Goal: Task Accomplishment & Management: Use online tool/utility

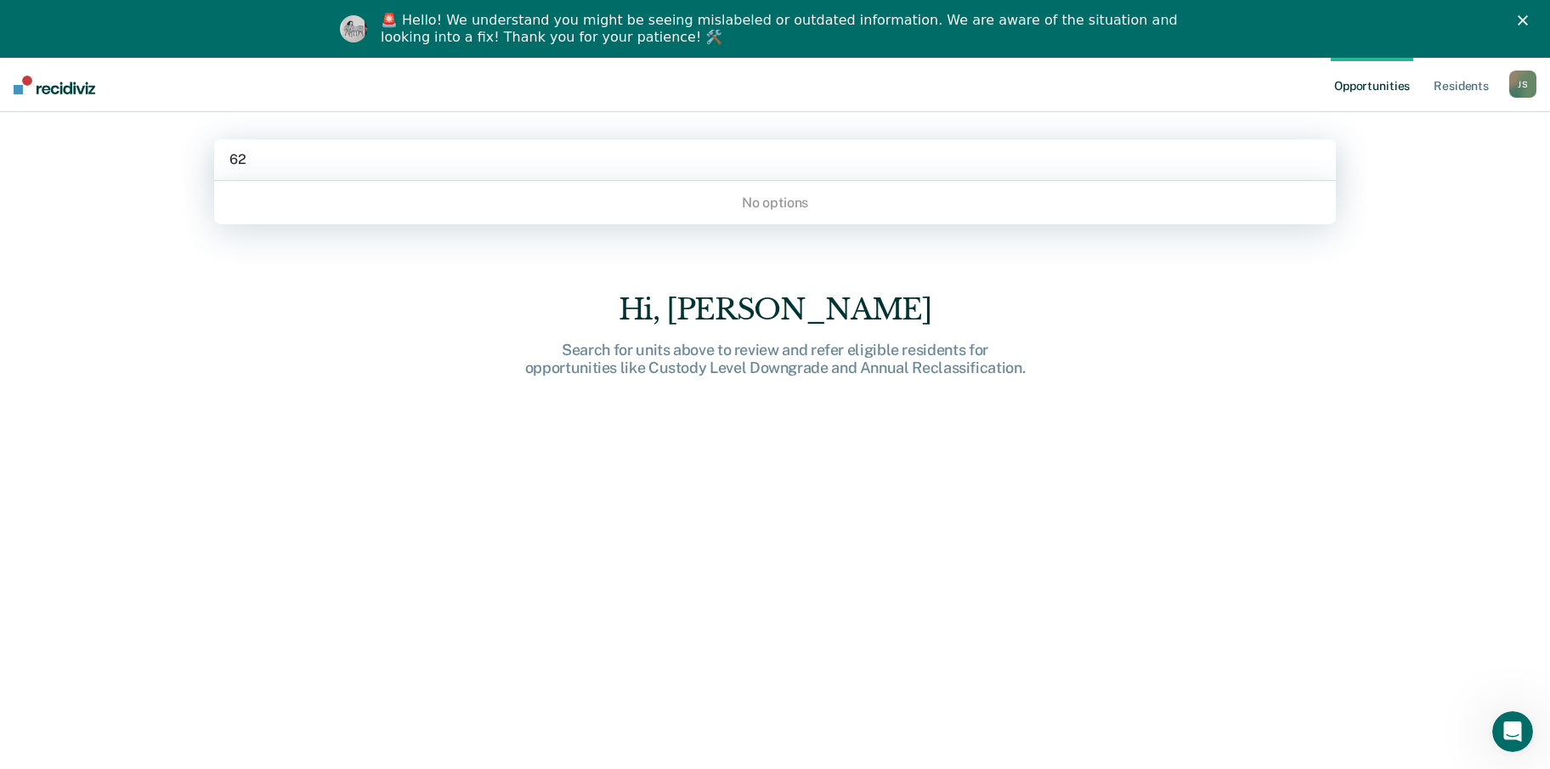
type input "6"
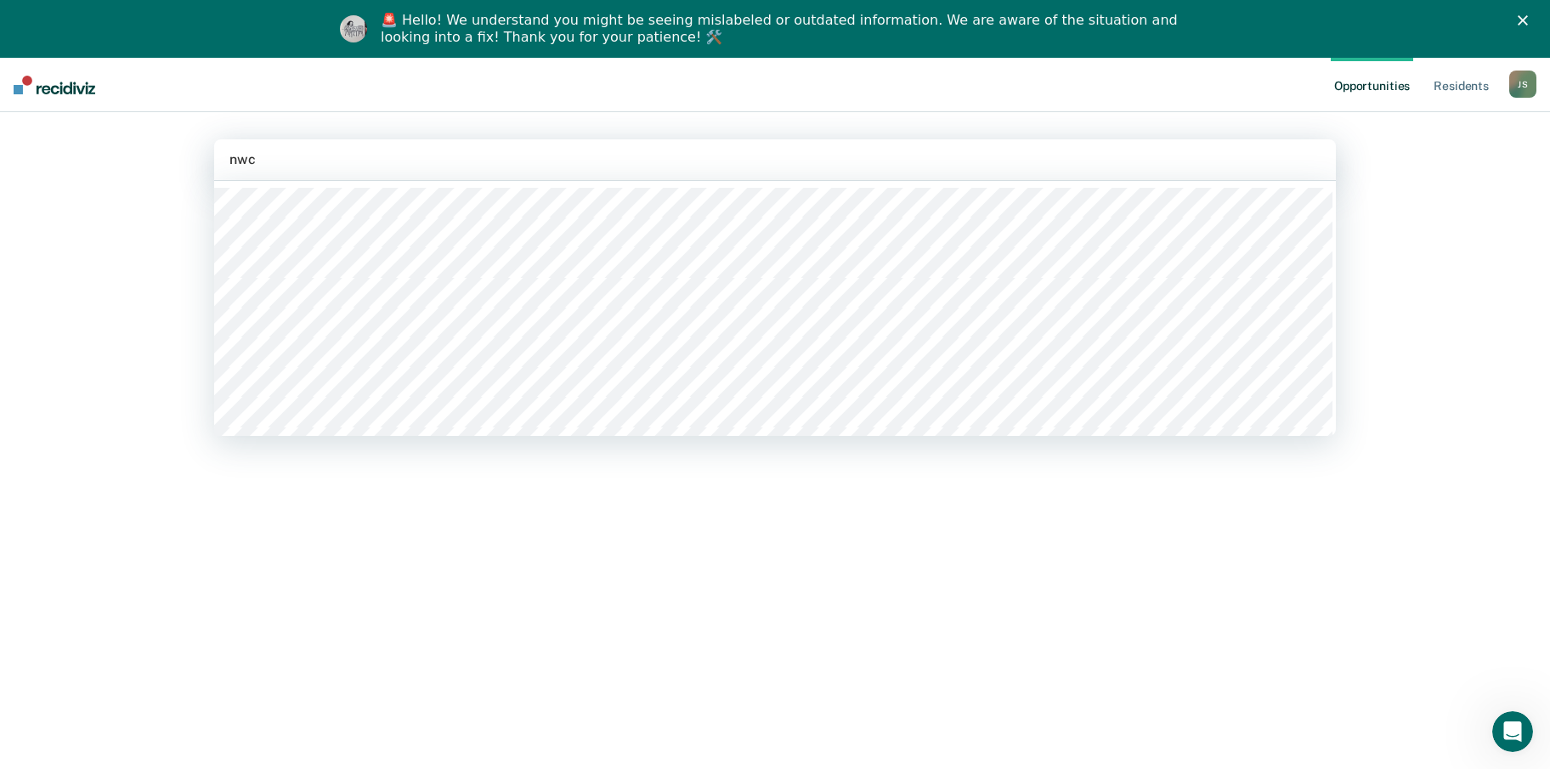
type input "nwcx"
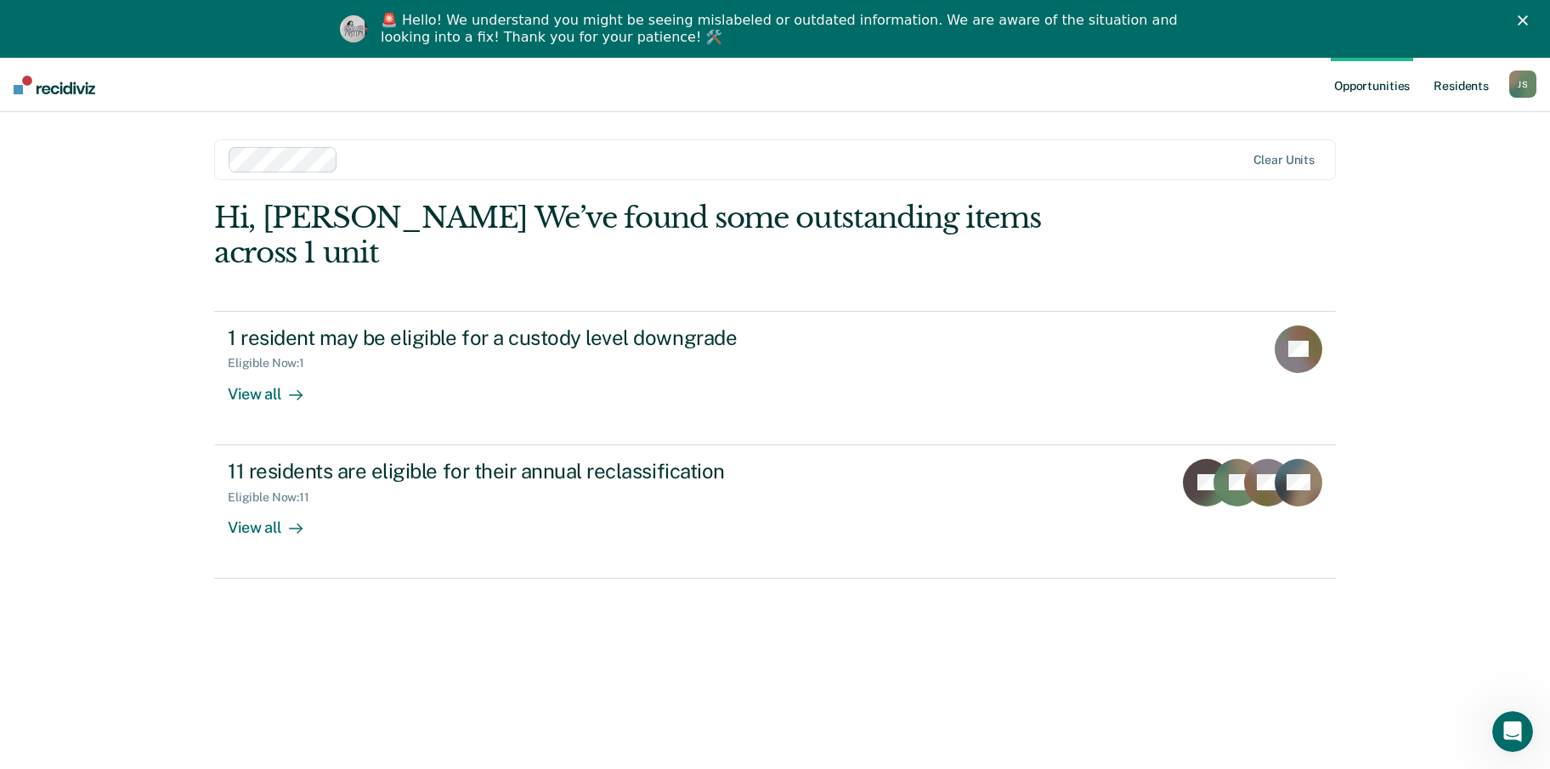
click at [1461, 82] on link "Resident s" at bounding box center [1461, 85] width 62 height 54
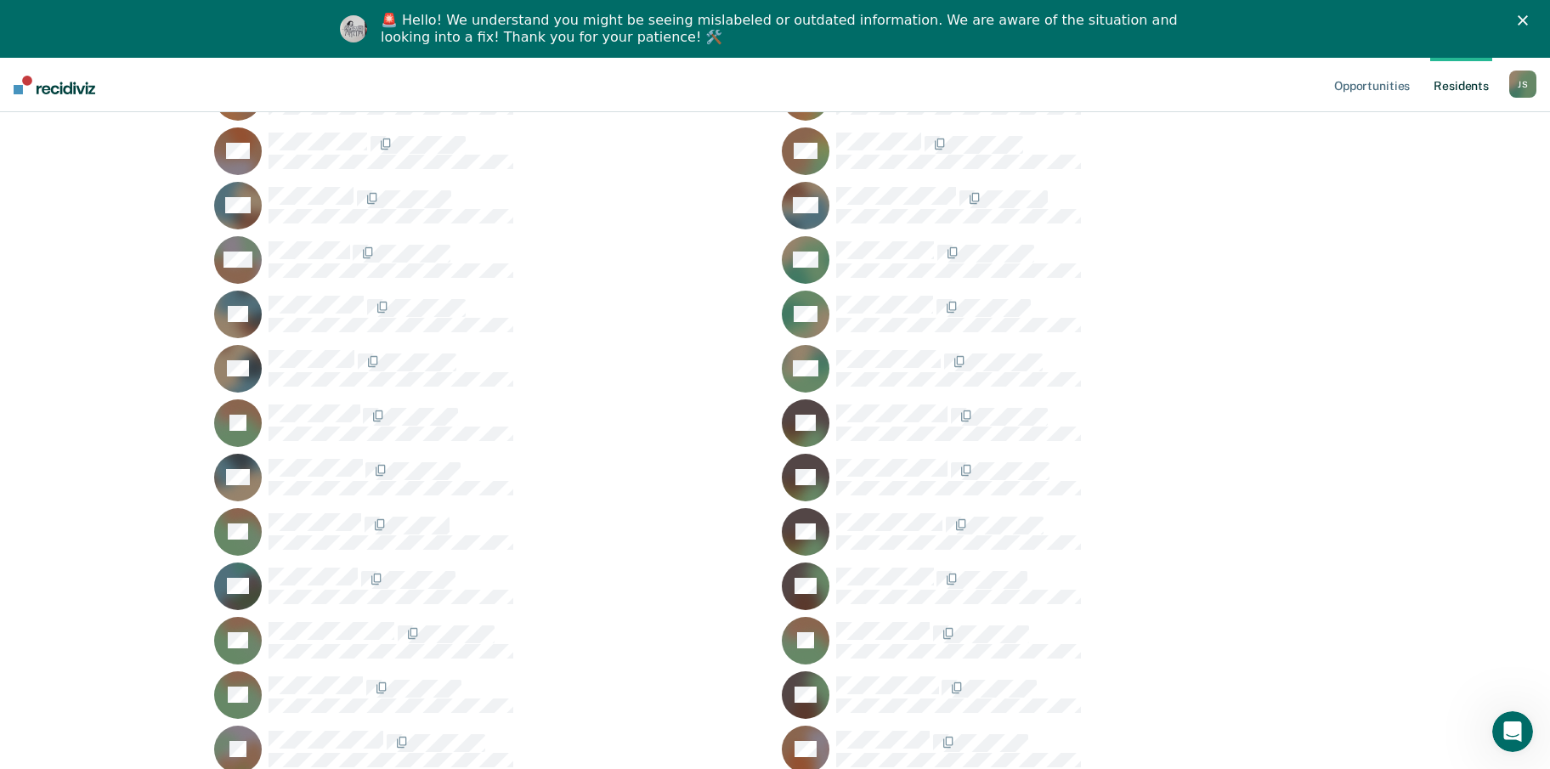
scroll to position [1955, 0]
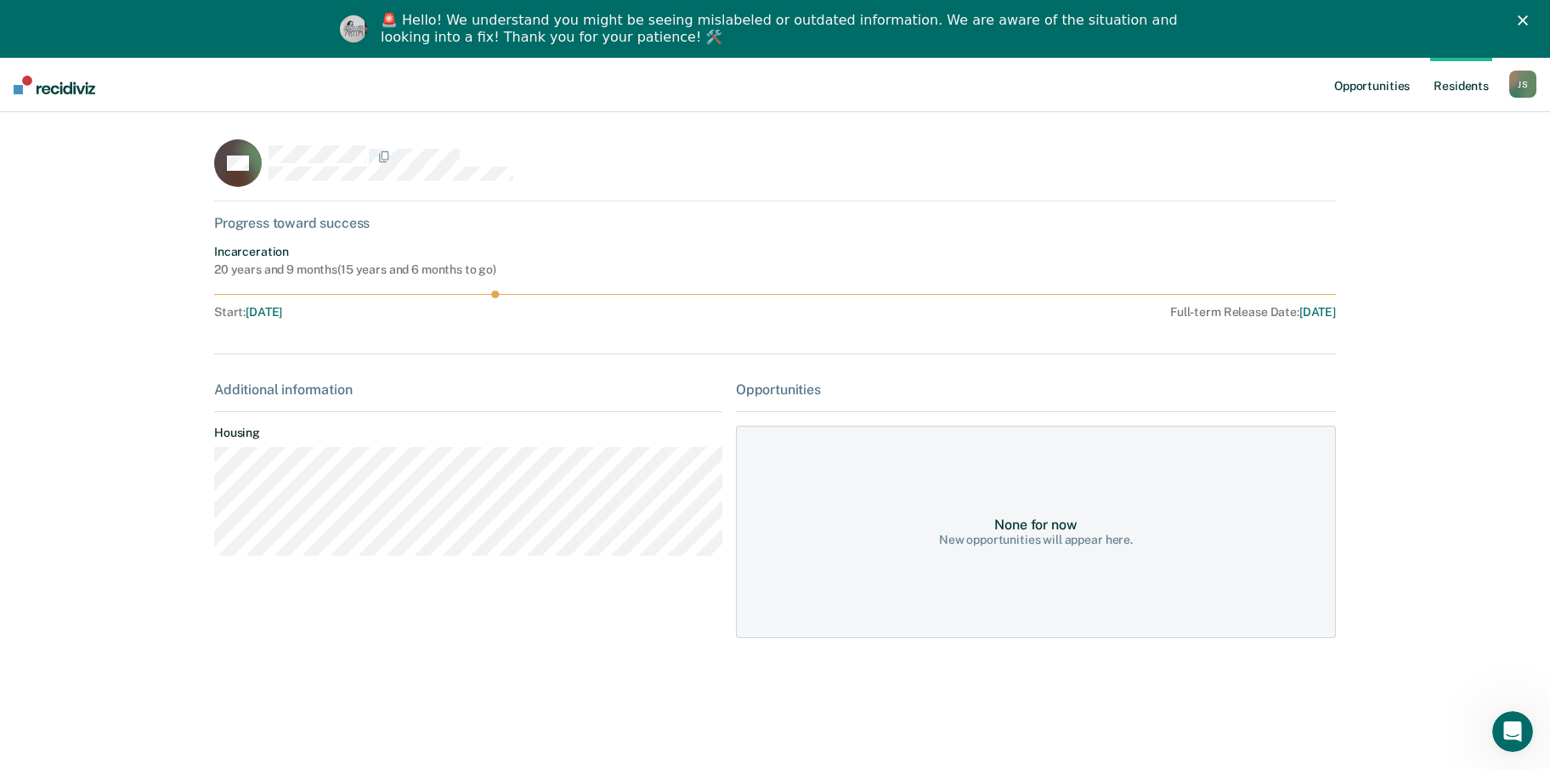
click at [1383, 84] on link "Opportunities" at bounding box center [1372, 85] width 82 height 54
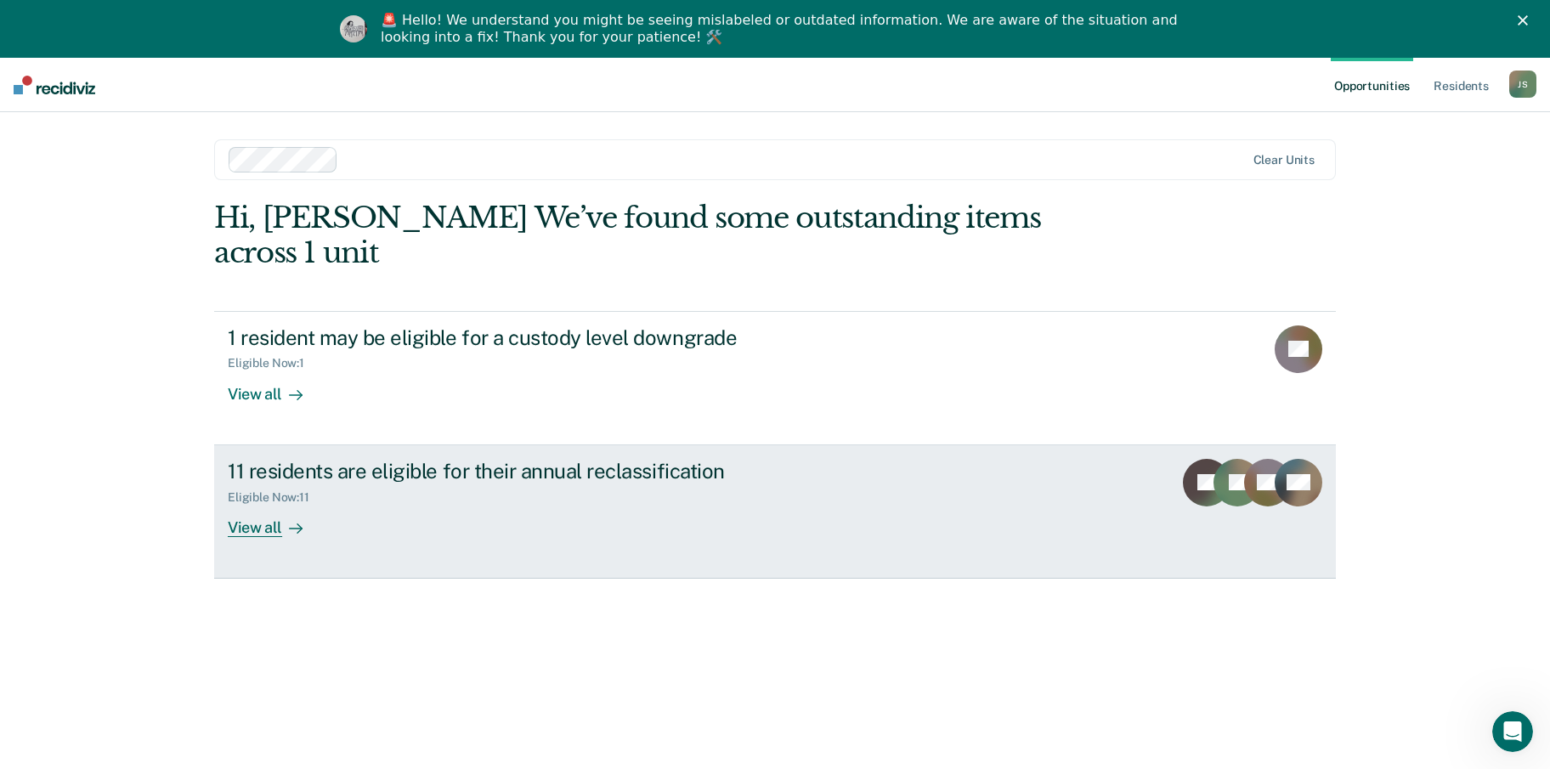
click at [375, 459] on div "11 residents are eligible for their annual reclassification" at bounding box center [526, 471] width 597 height 25
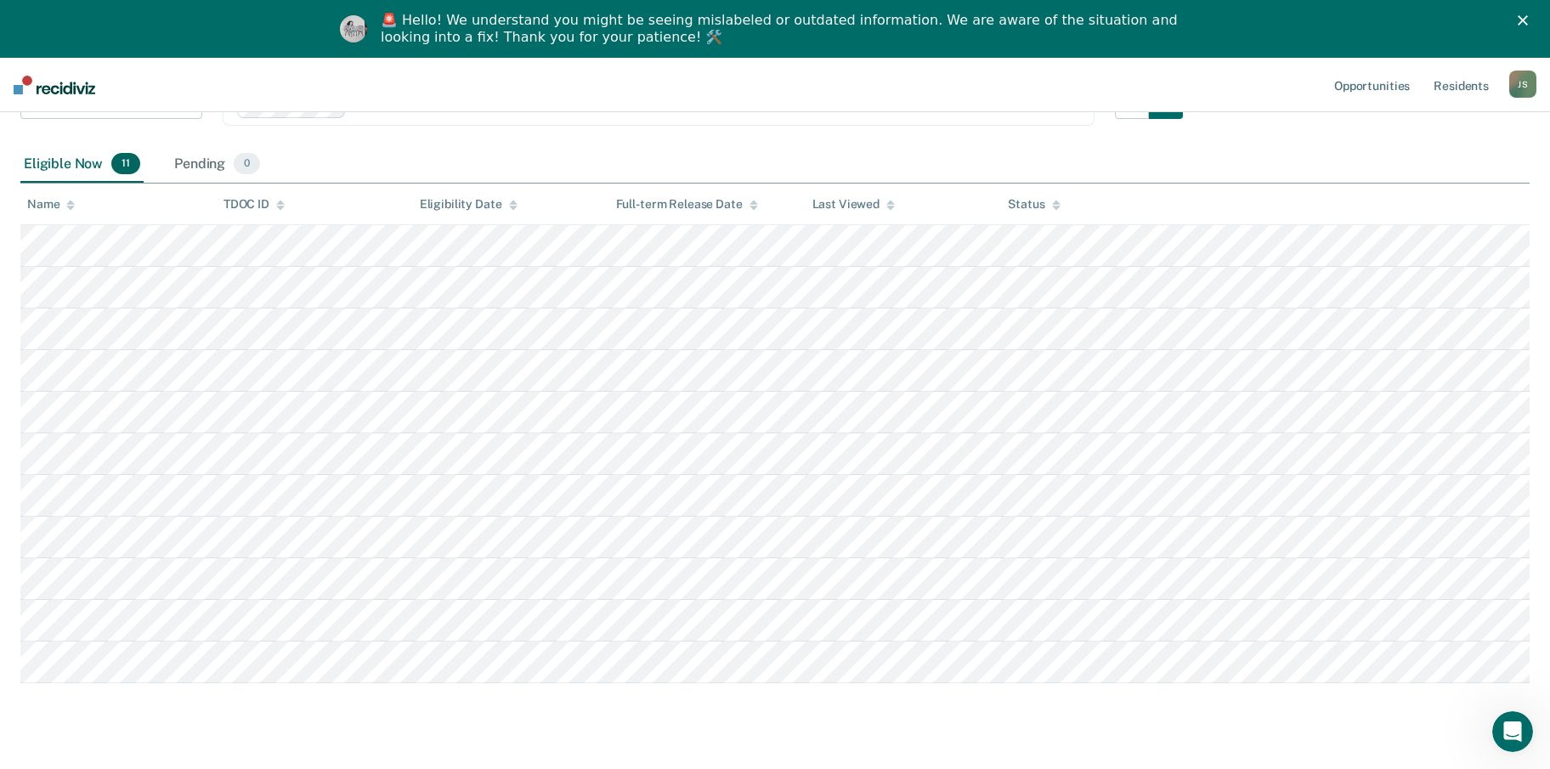
scroll to position [170, 0]
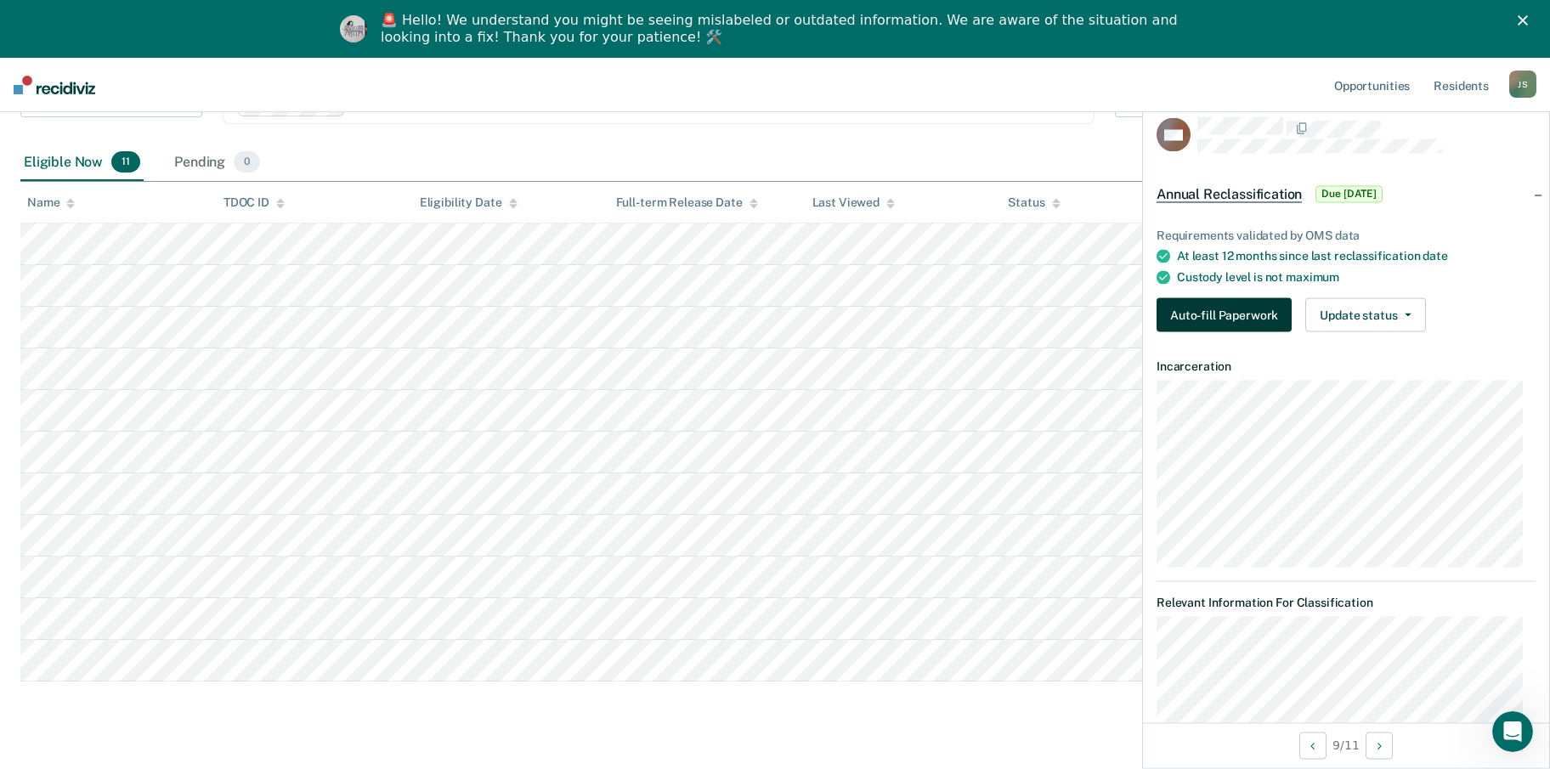
click at [1250, 313] on button "Auto-fill Paperwork" at bounding box center [1224, 315] width 135 height 34
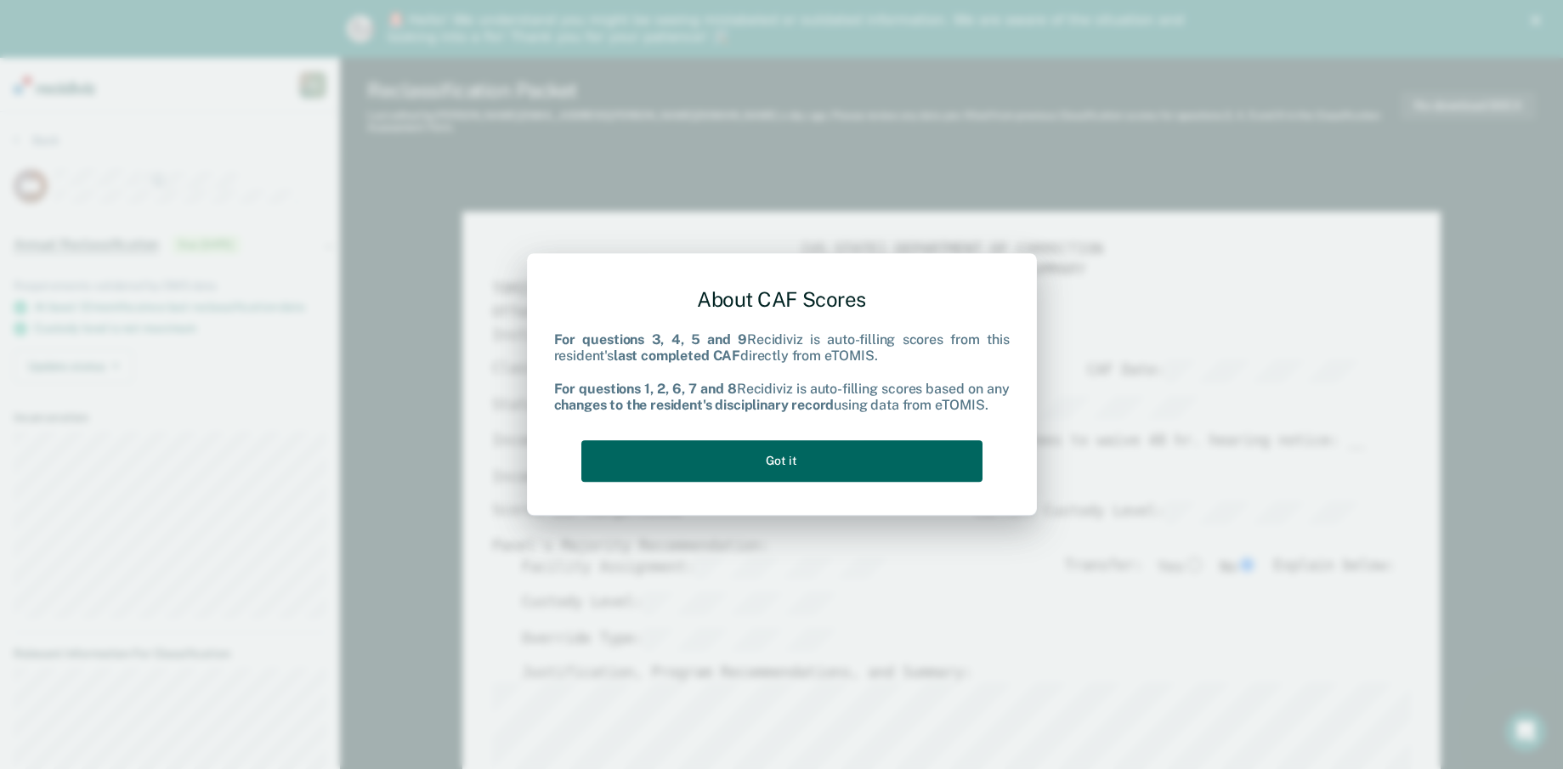
click at [769, 453] on button "Got it" at bounding box center [781, 461] width 401 height 42
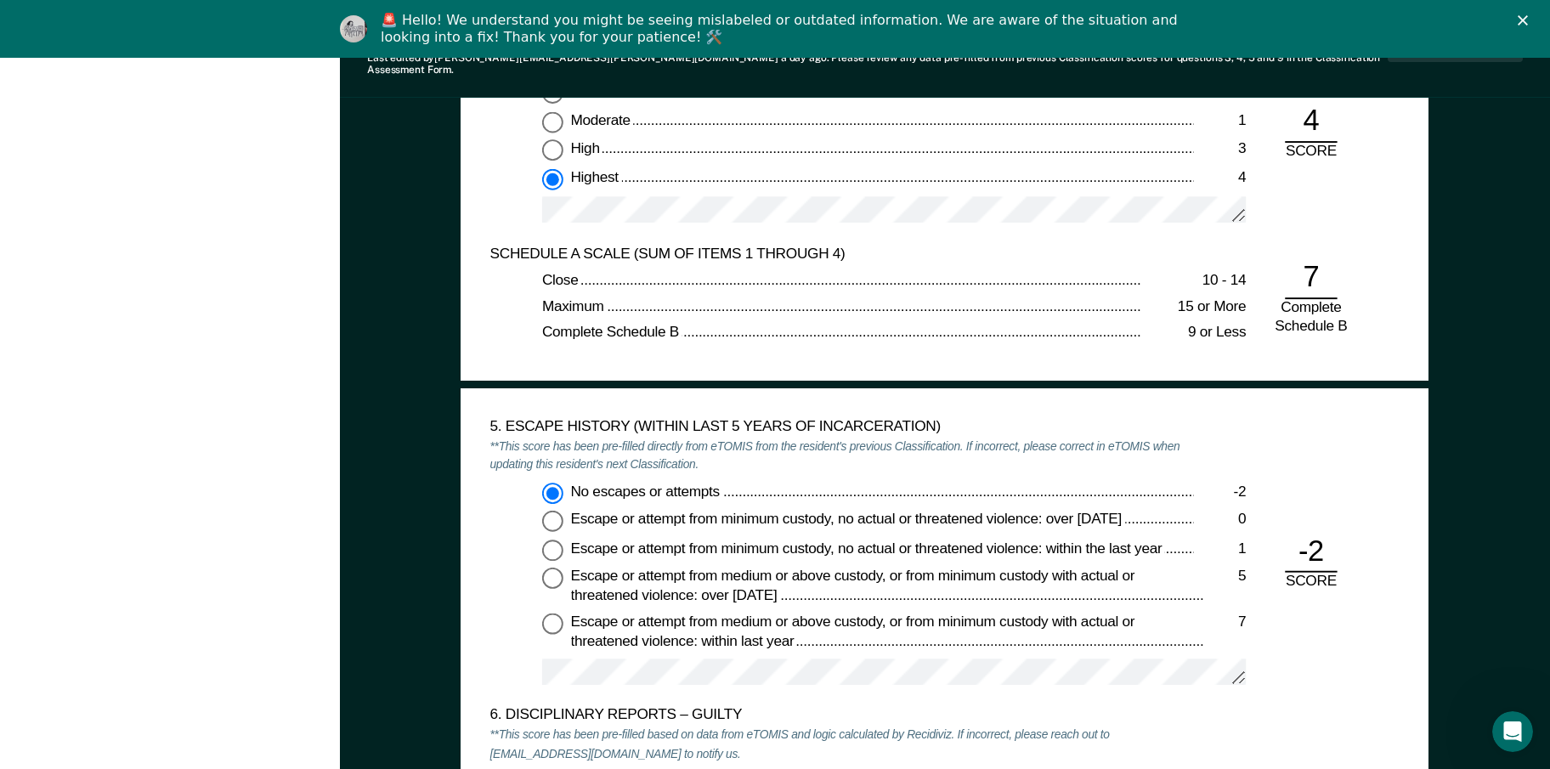
scroll to position [2380, 0]
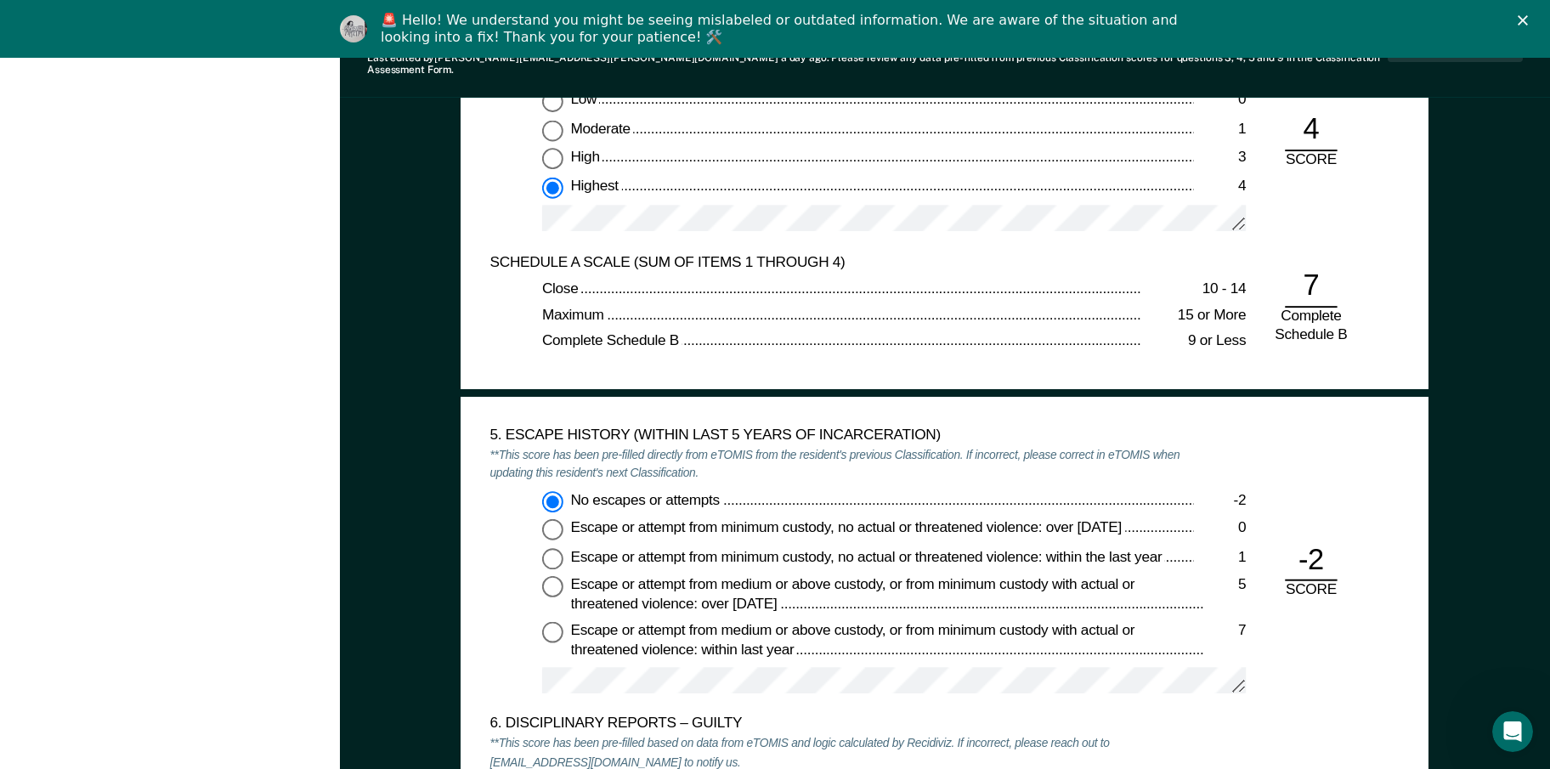
click at [1528, 16] on icon "Close" at bounding box center [1523, 20] width 10 height 10
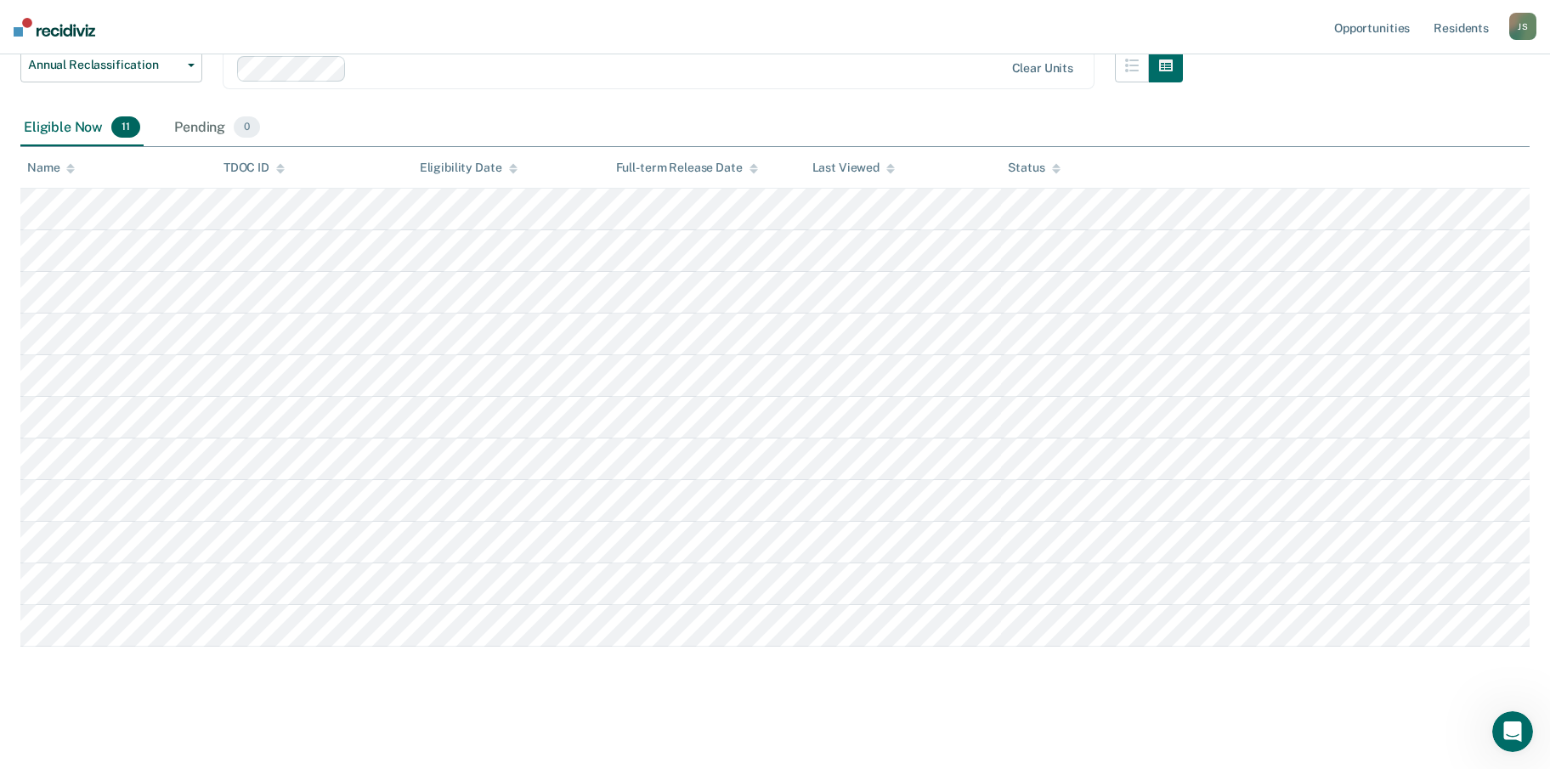
scroll to position [147, 0]
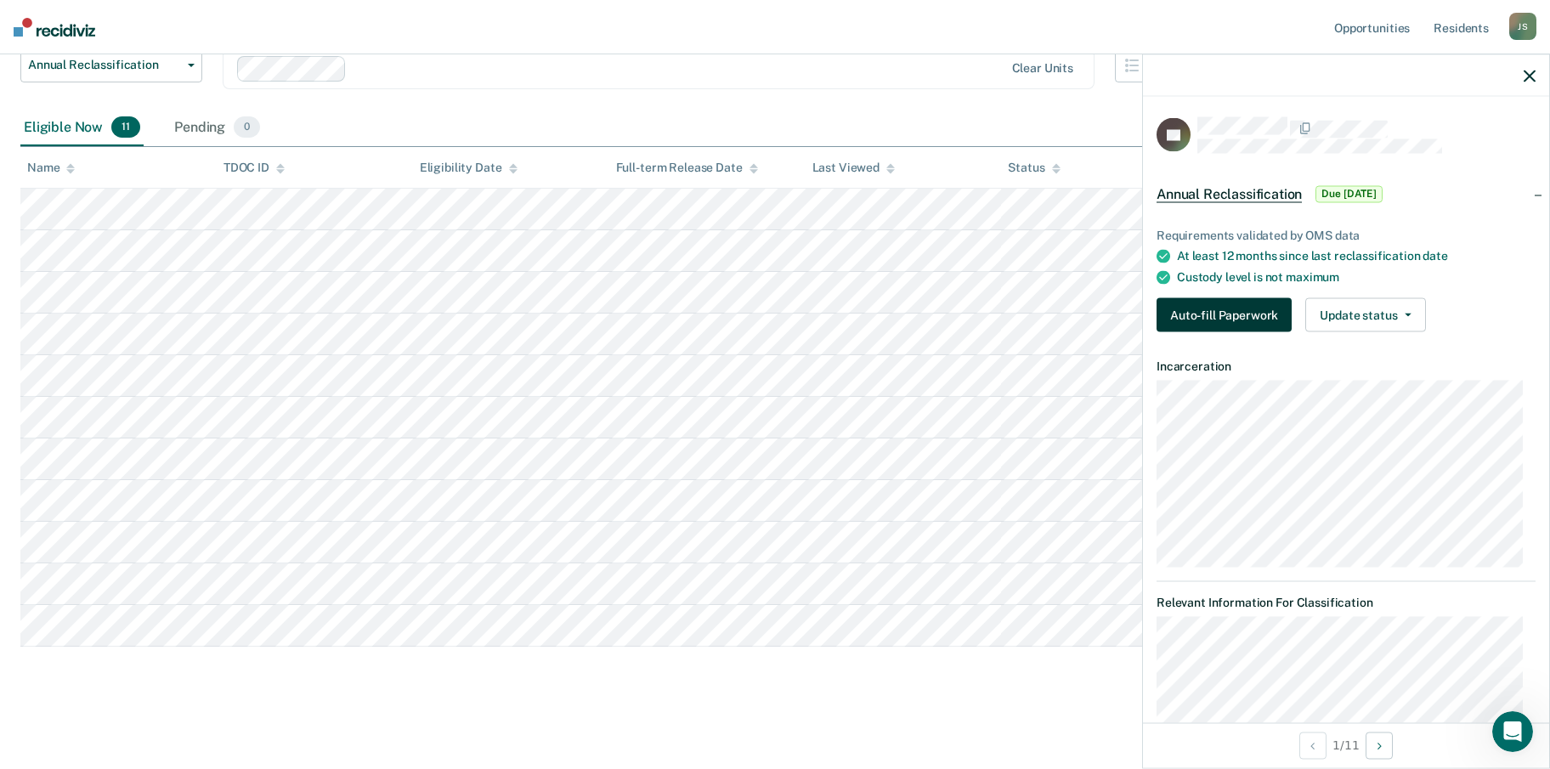
click at [1237, 320] on button "Auto-fill Paperwork" at bounding box center [1224, 315] width 135 height 34
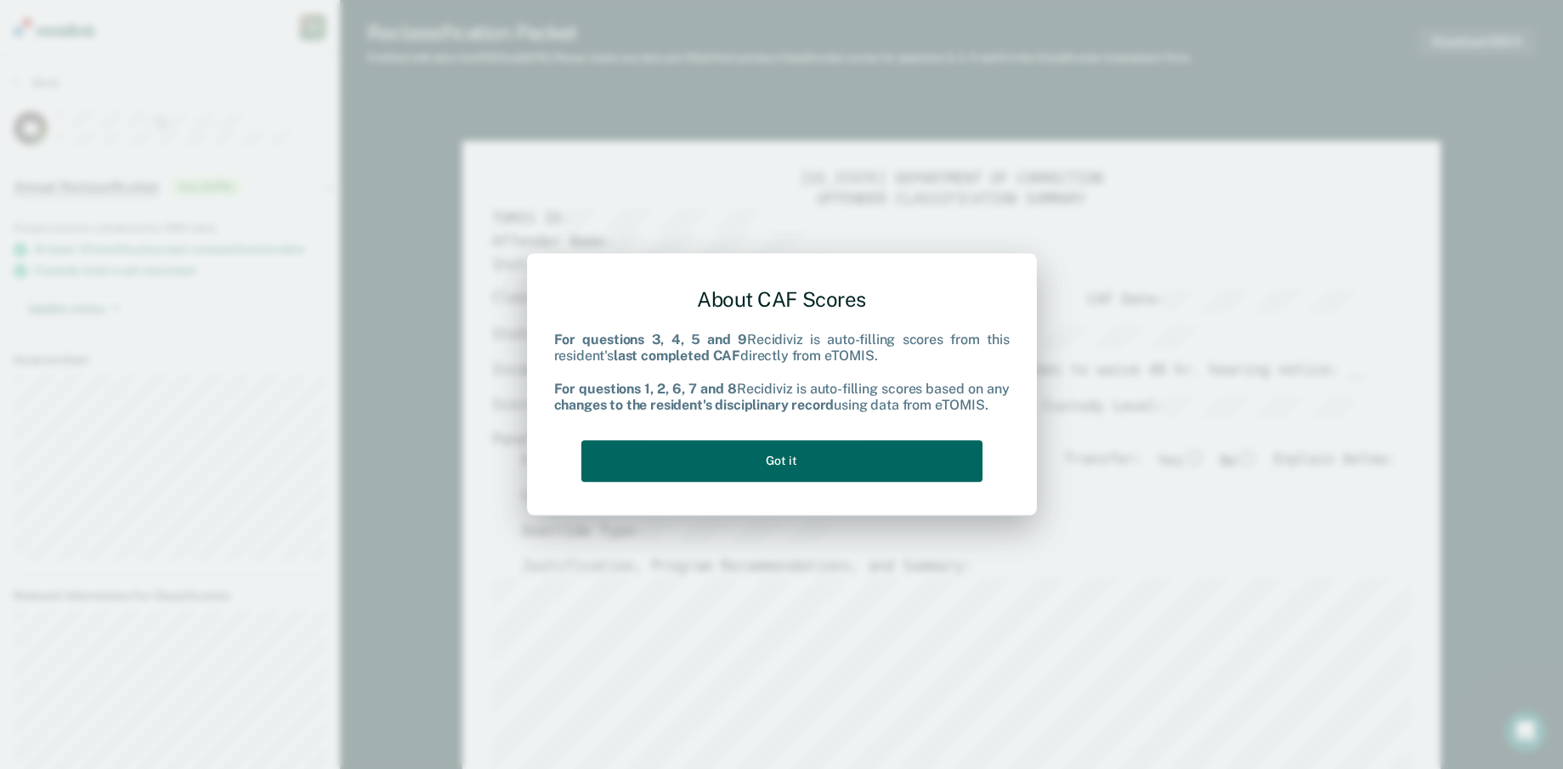
click at [858, 467] on button "Got it" at bounding box center [781, 461] width 401 height 42
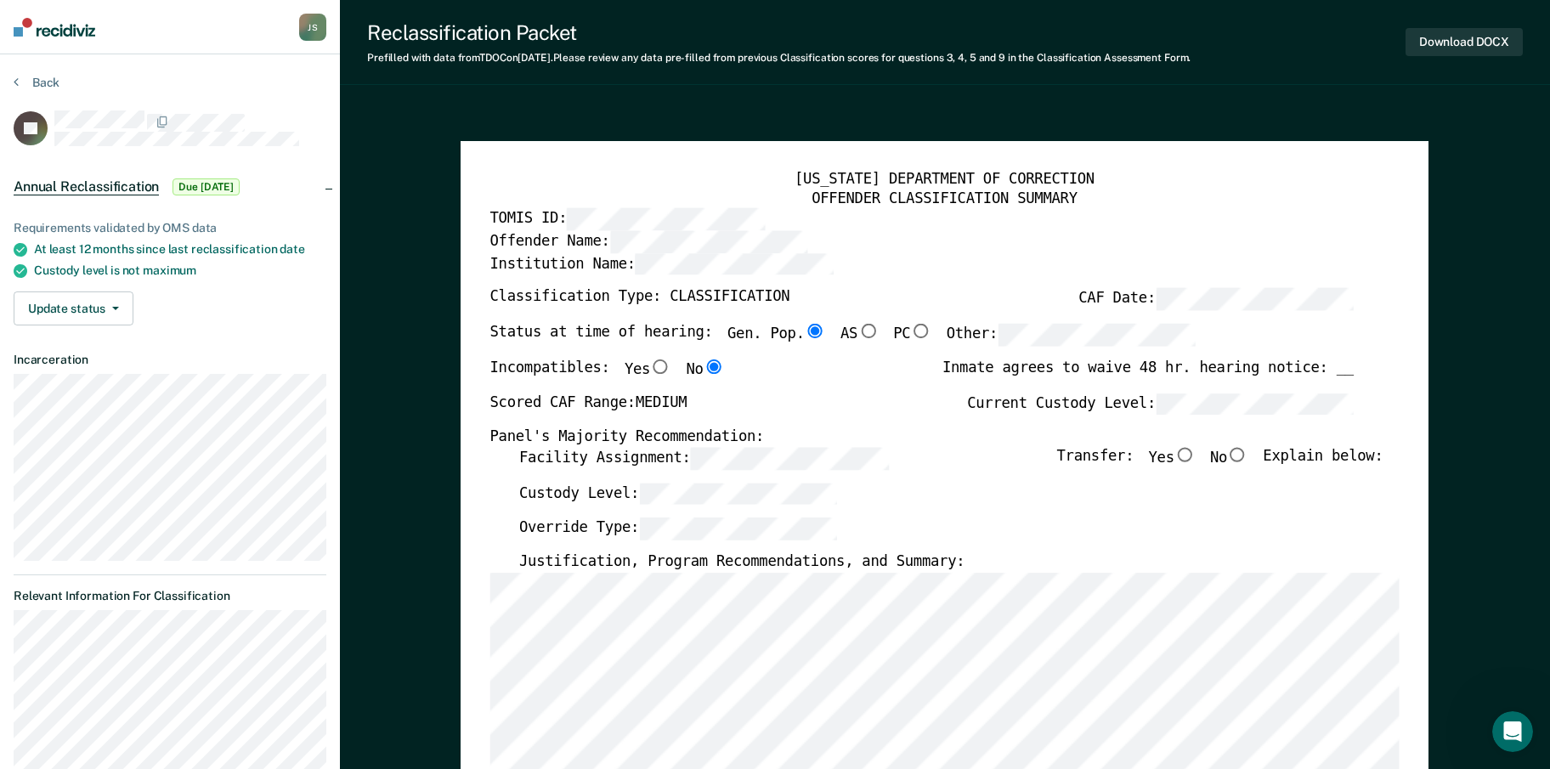
scroll to position [147, 0]
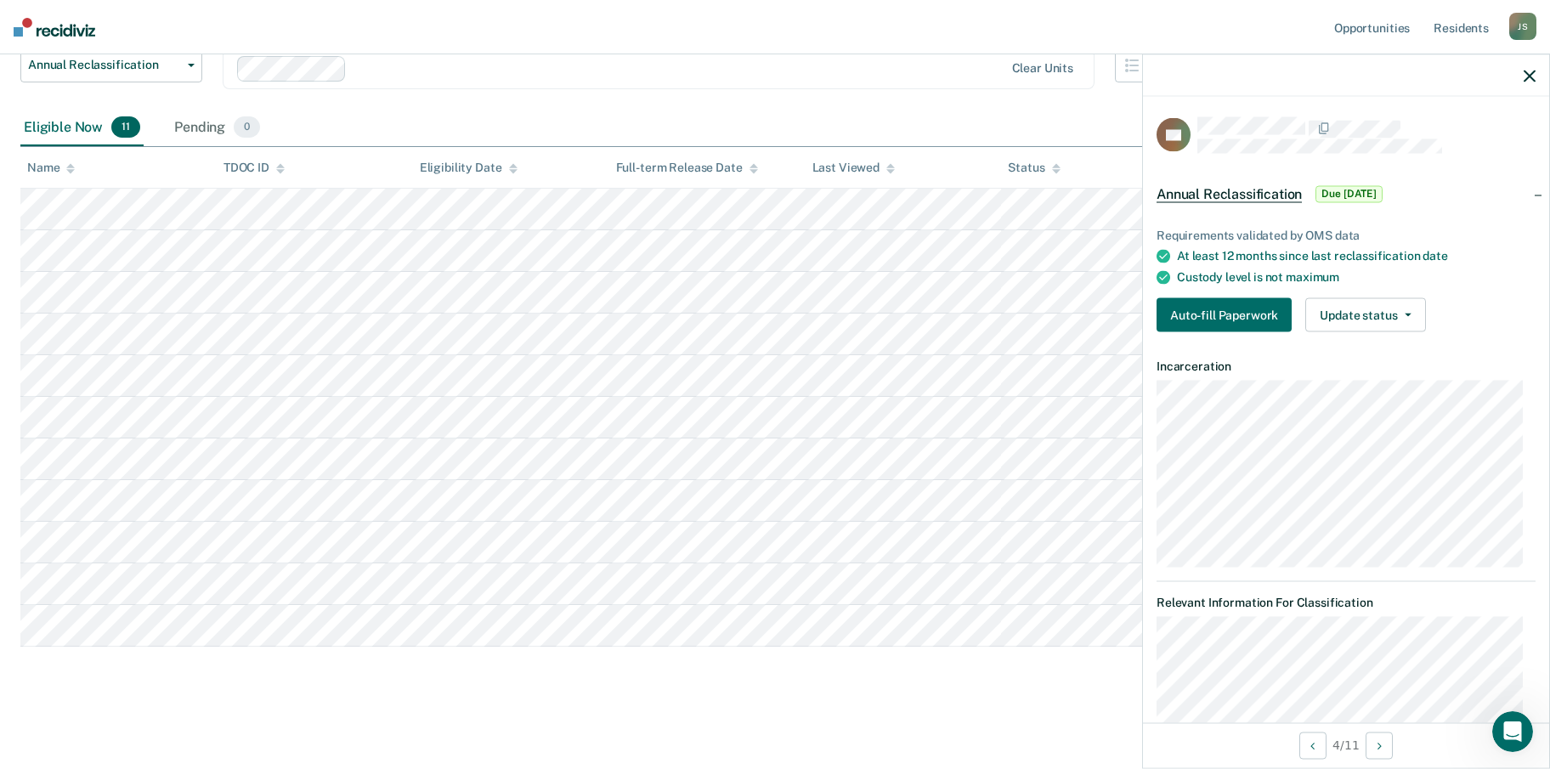
click at [1220, 293] on div "Requirements validated by OMS data At least 12 months since last reclassificati…" at bounding box center [1346, 273] width 406 height 145
click at [1218, 306] on button "Auto-fill Paperwork" at bounding box center [1224, 315] width 135 height 34
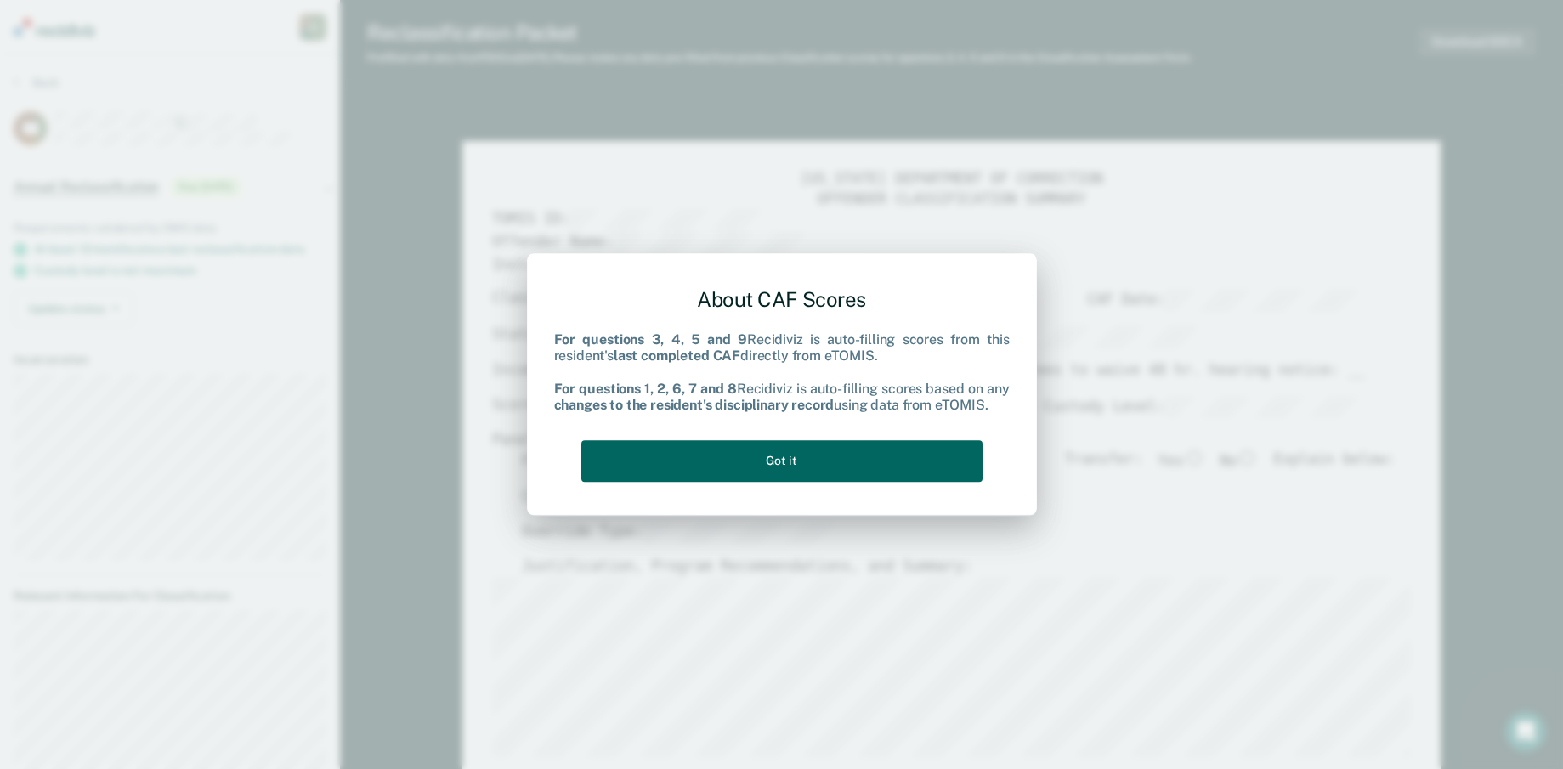
click at [879, 467] on button "Got it" at bounding box center [781, 461] width 401 height 42
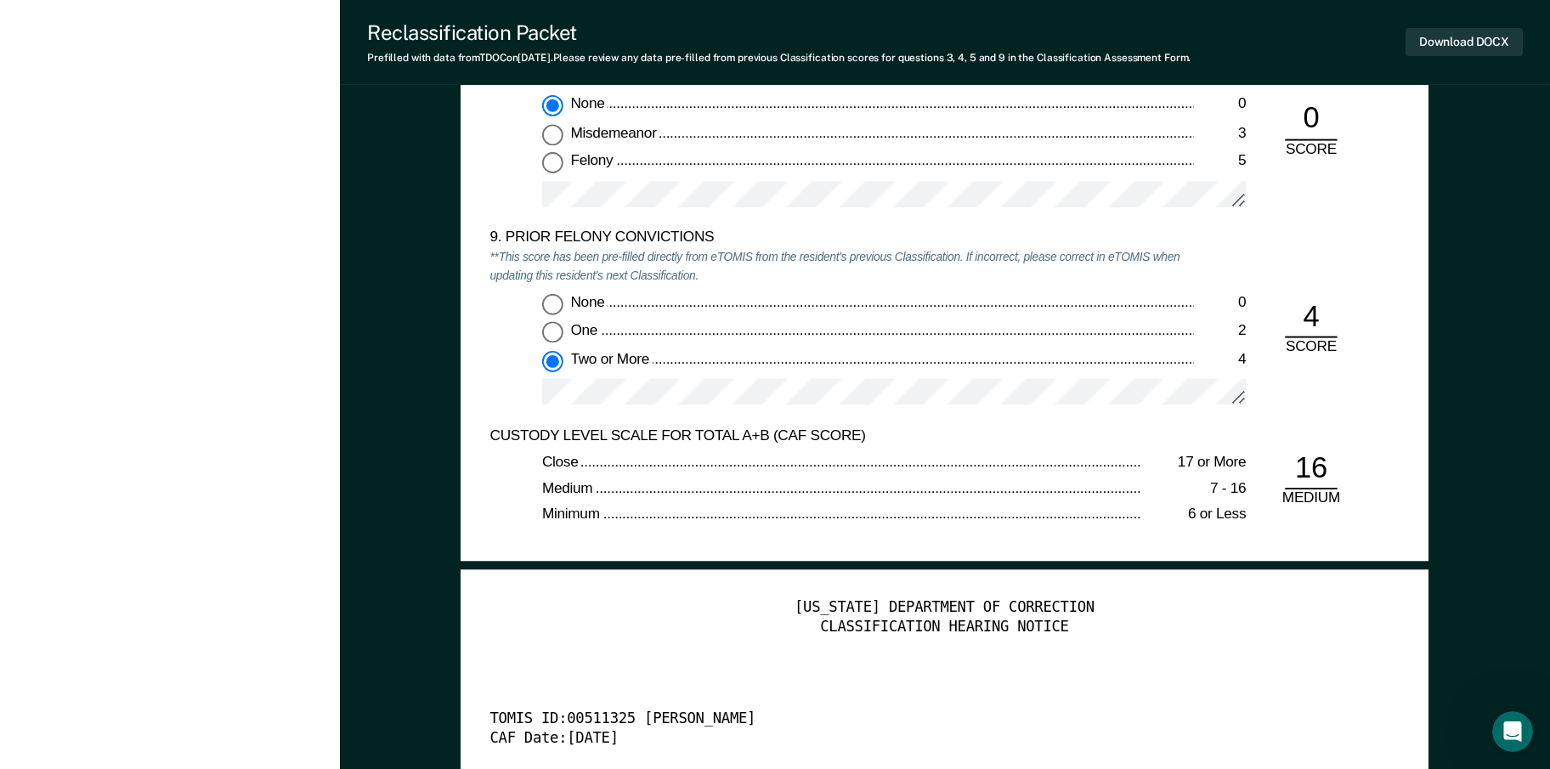
scroll to position [3399, 0]
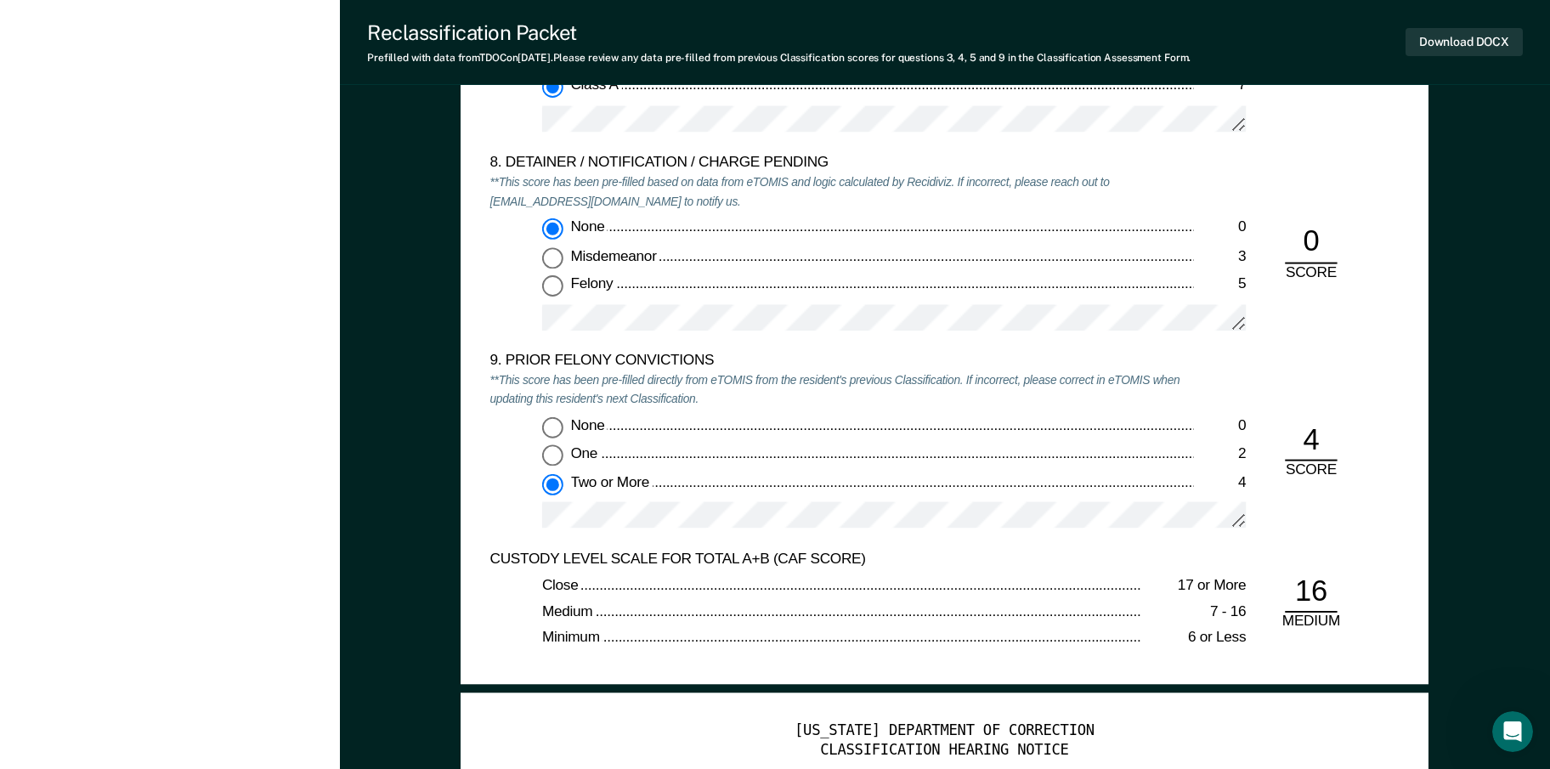
scroll to position [147, 0]
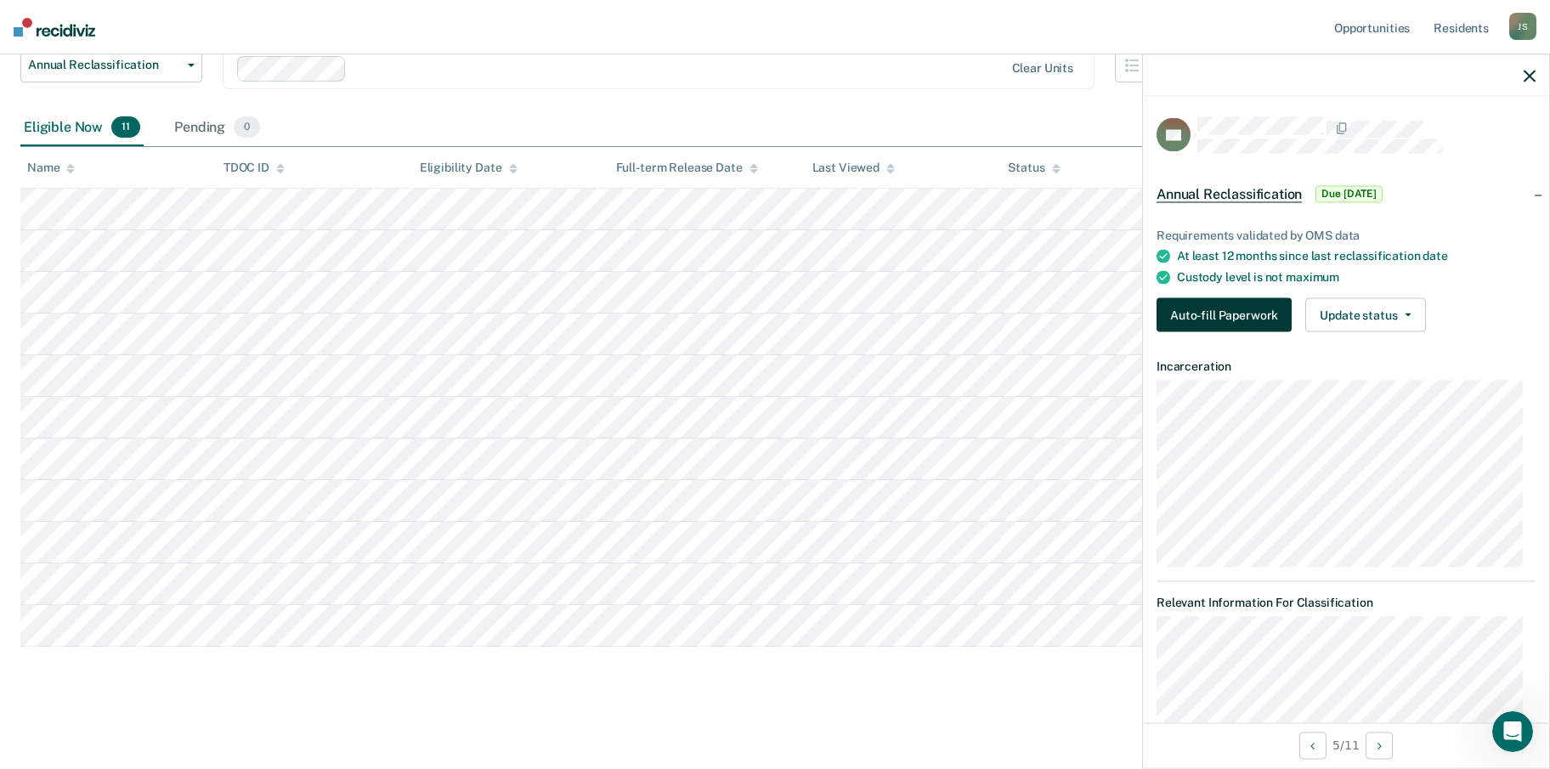
click at [1211, 303] on button "Auto-fill Paperwork" at bounding box center [1224, 315] width 135 height 34
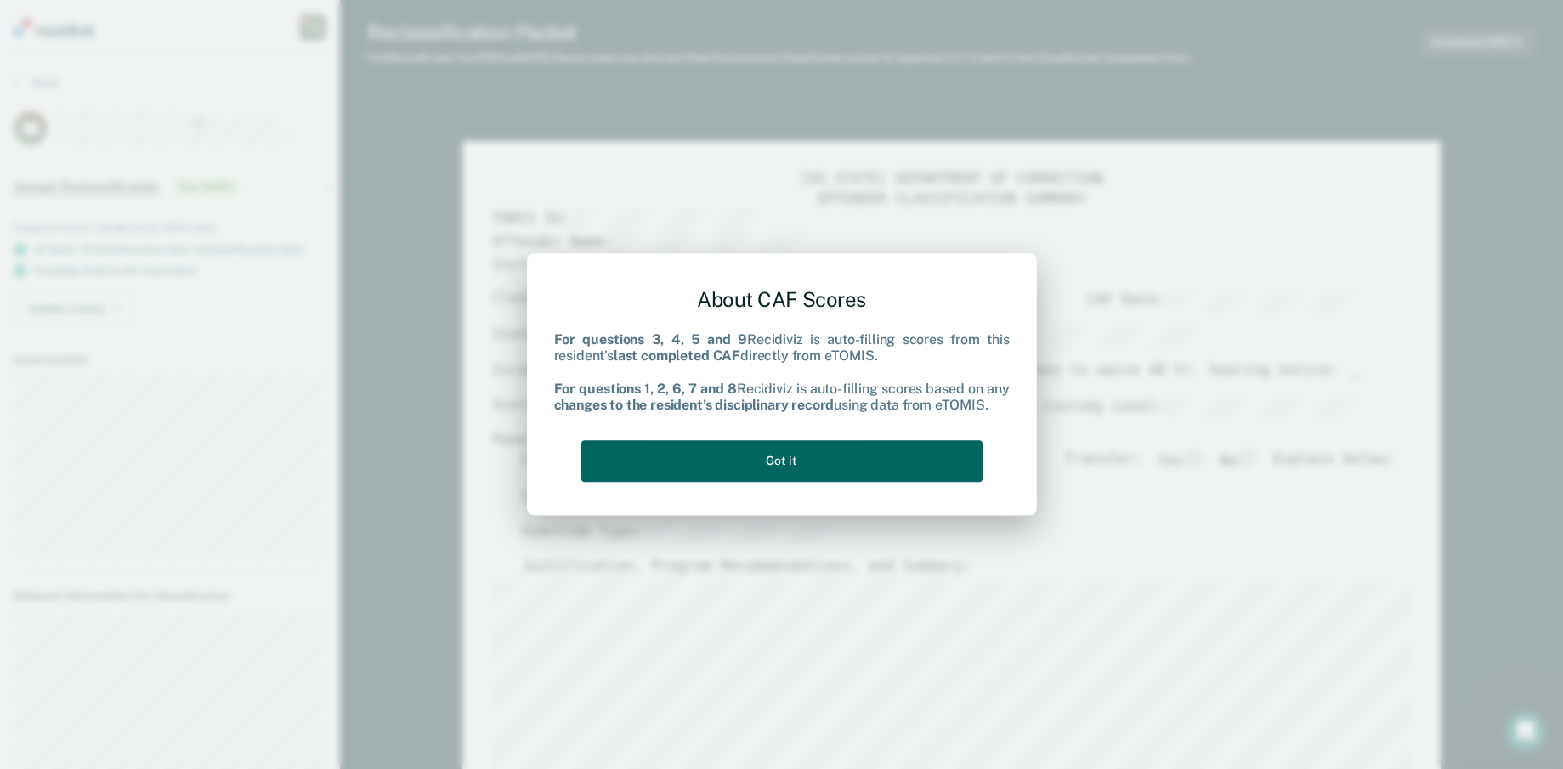
click at [858, 473] on button "Got it" at bounding box center [781, 461] width 401 height 42
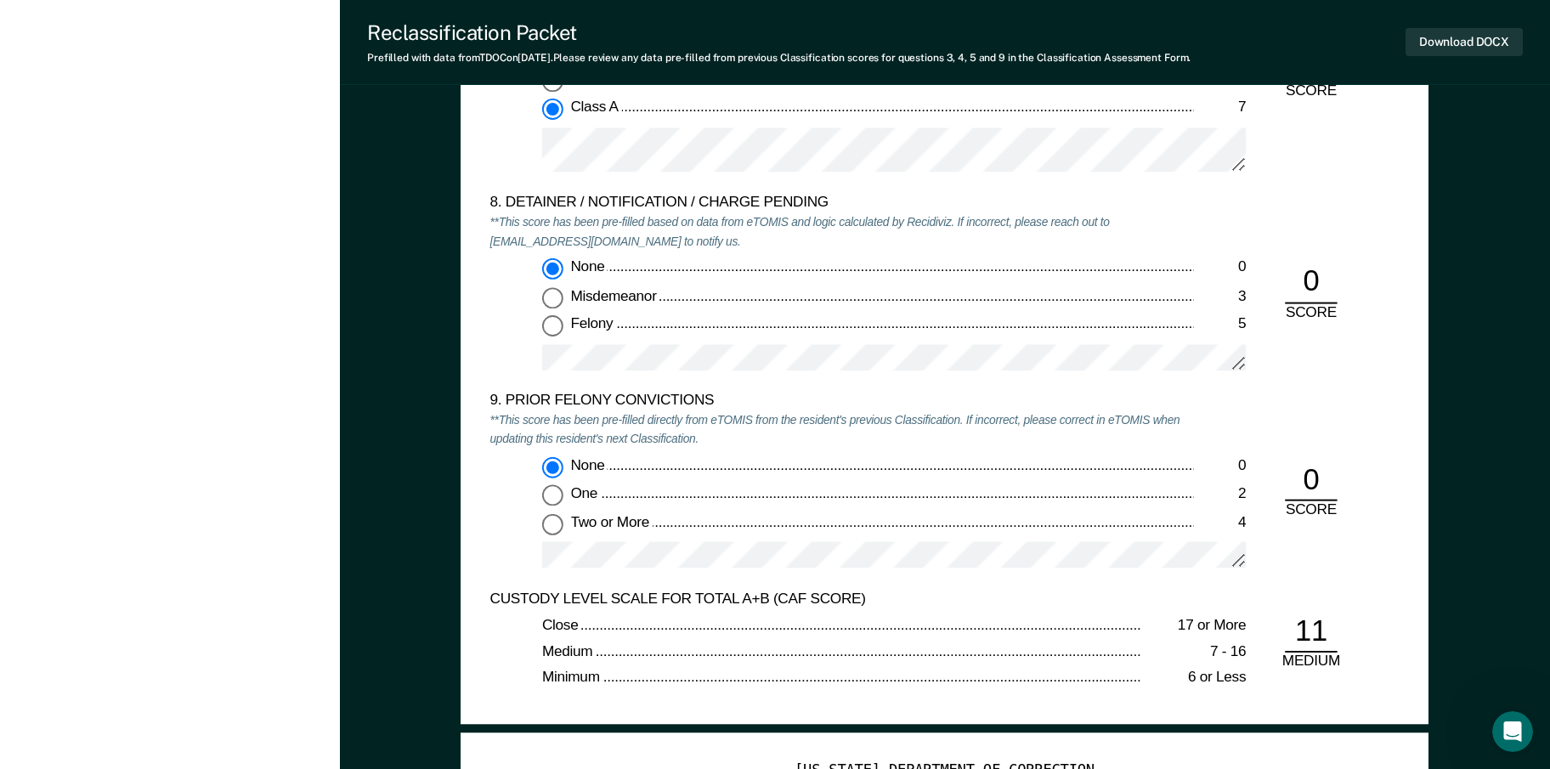
scroll to position [3314, 0]
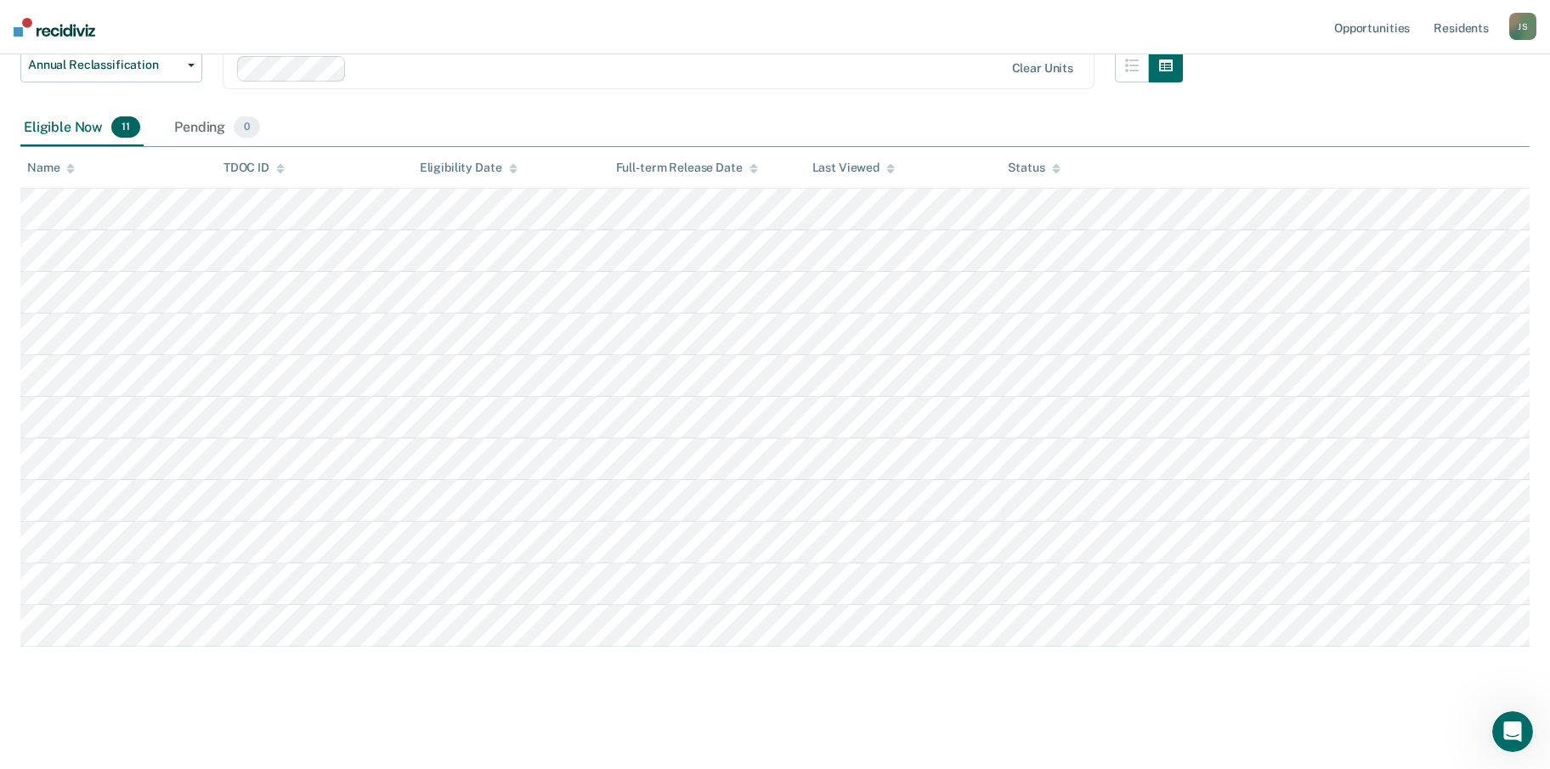
scroll to position [147, 0]
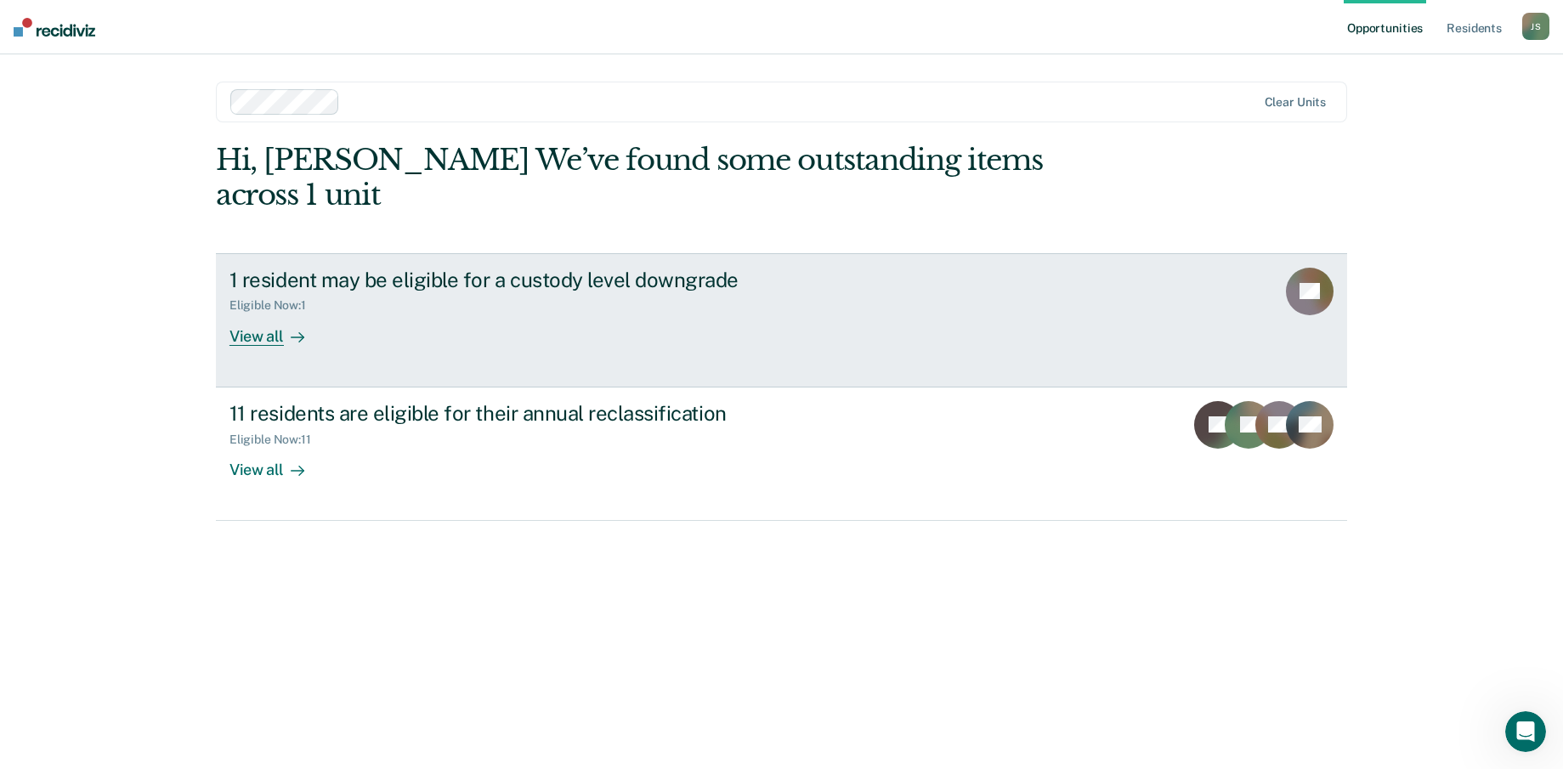
click at [400, 268] on div "1 resident may be eligible for a custody level downgrade" at bounding box center [527, 280] width 597 height 25
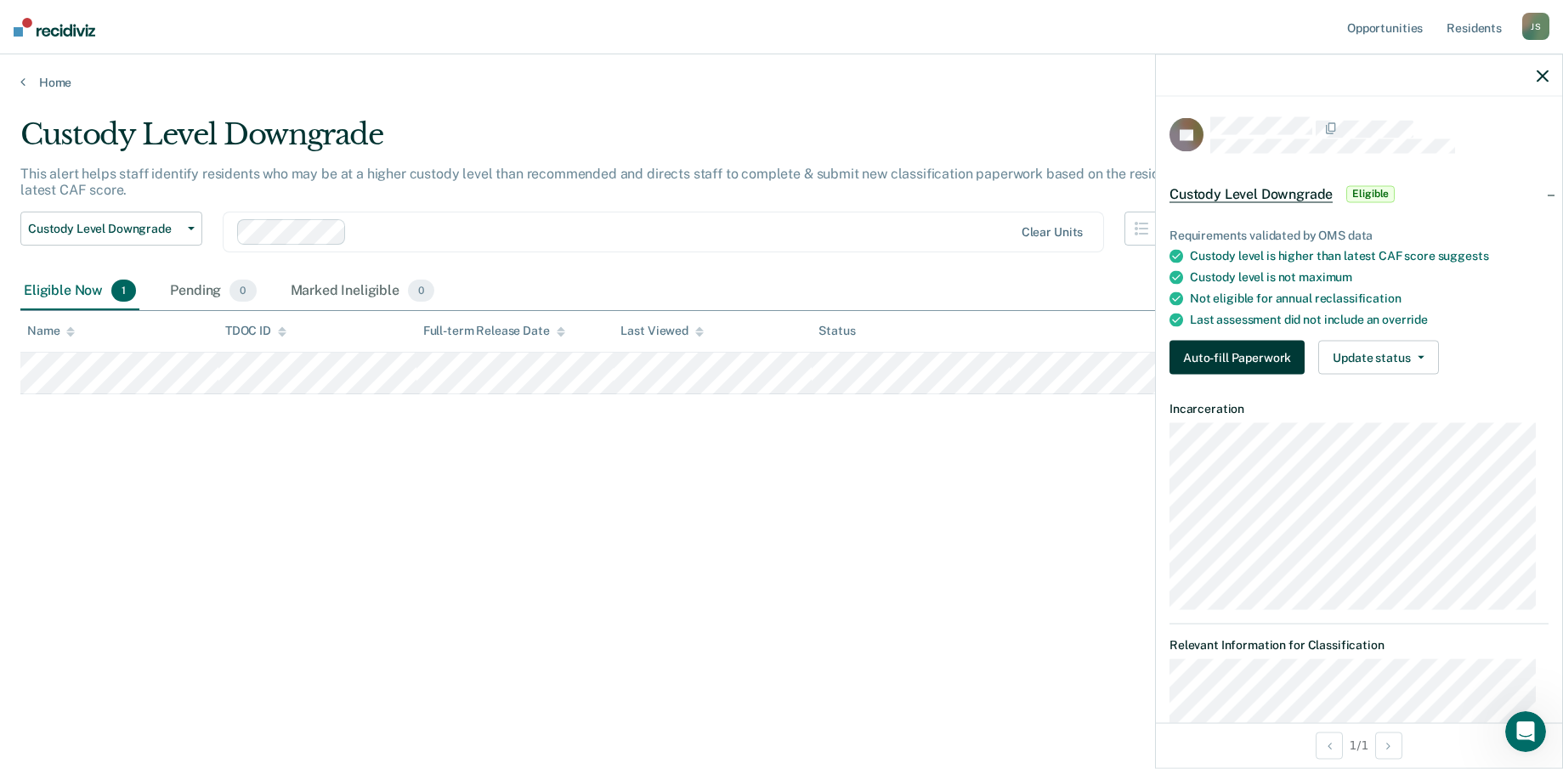
click at [1227, 355] on button "Auto-fill Paperwork" at bounding box center [1236, 358] width 135 height 34
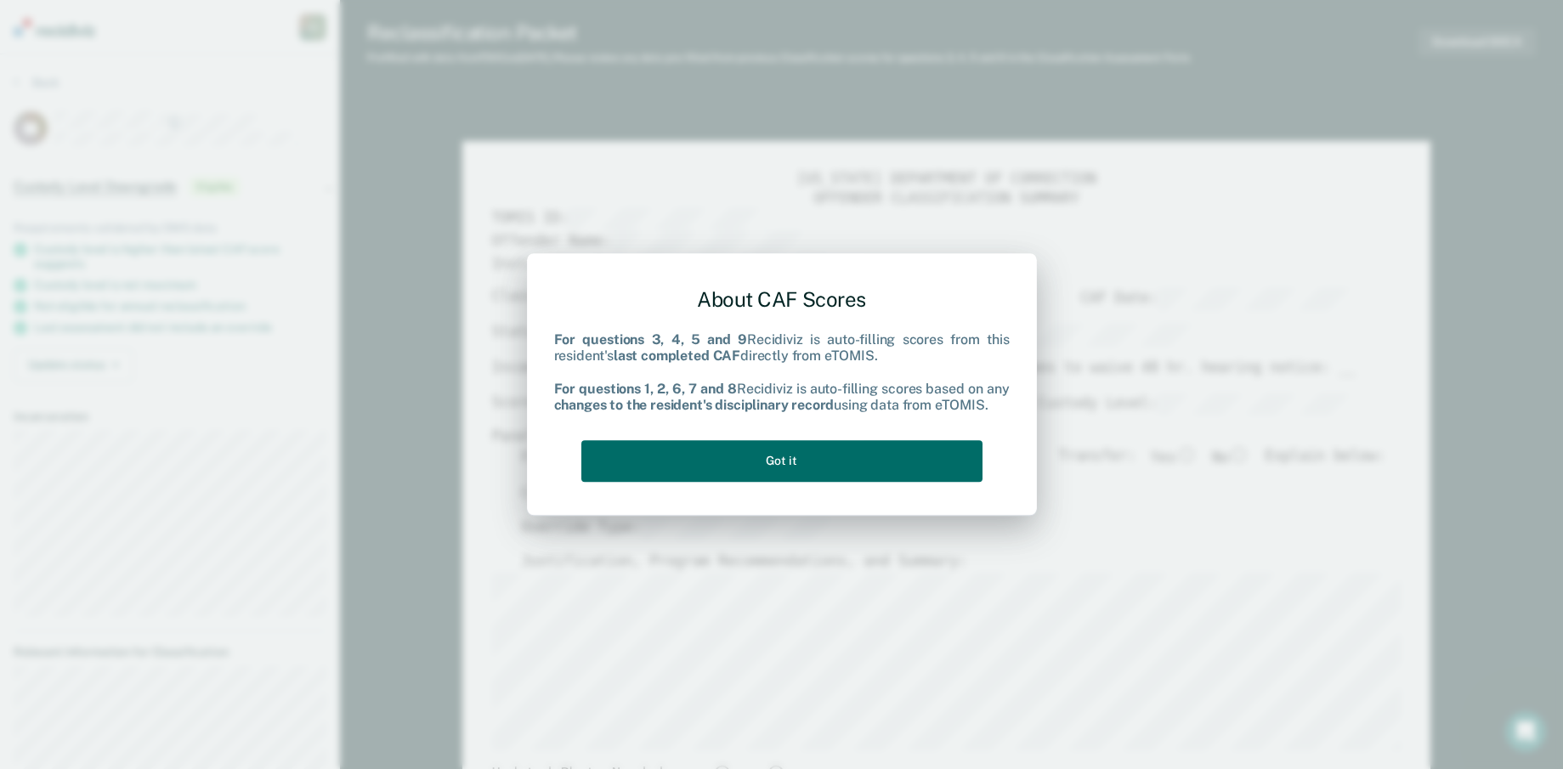
type textarea "x"
click at [832, 456] on button "Got it" at bounding box center [781, 461] width 401 height 42
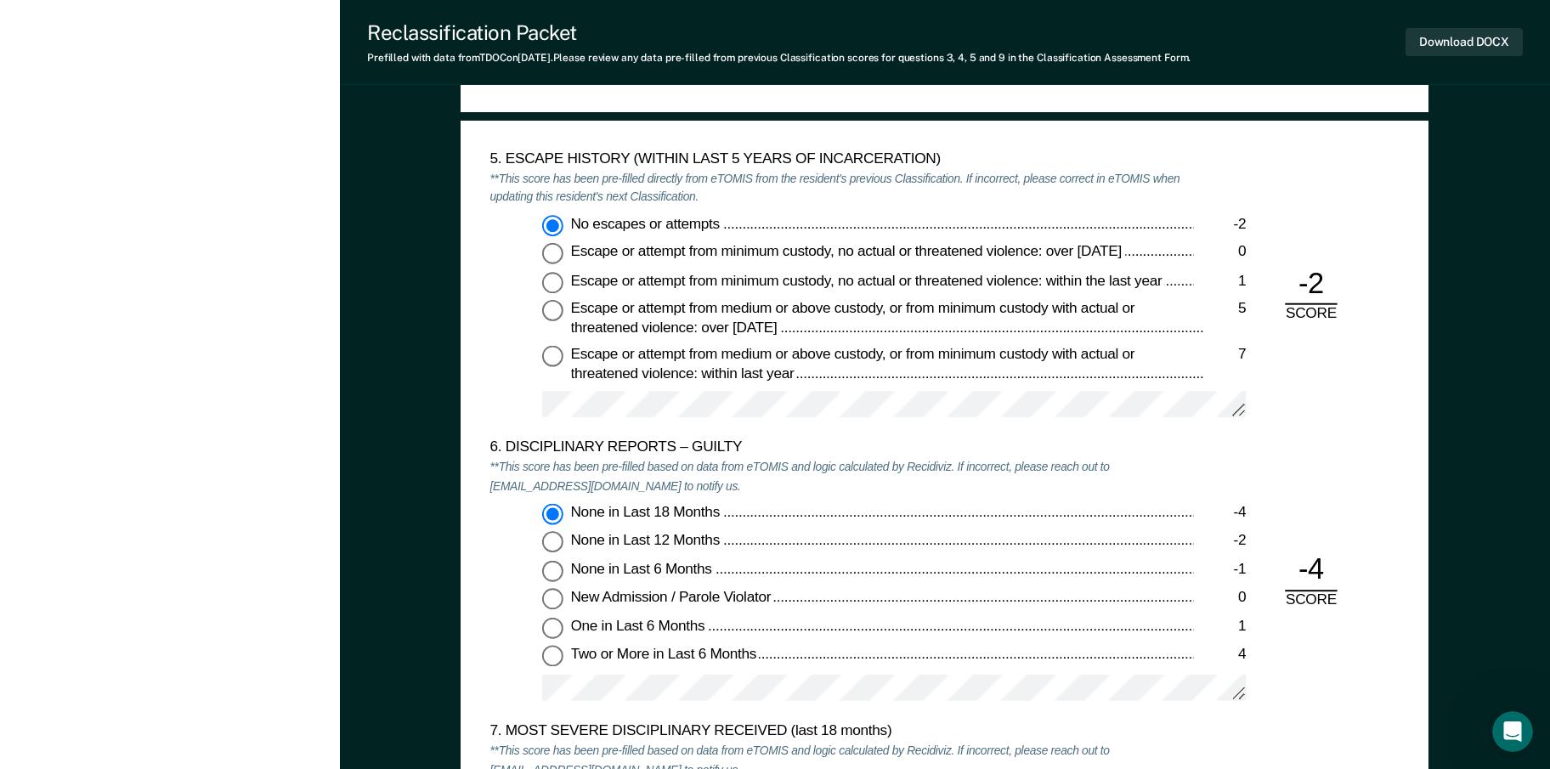
scroll to position [2210, 0]
